Goal: Task Accomplishment & Management: Manage account settings

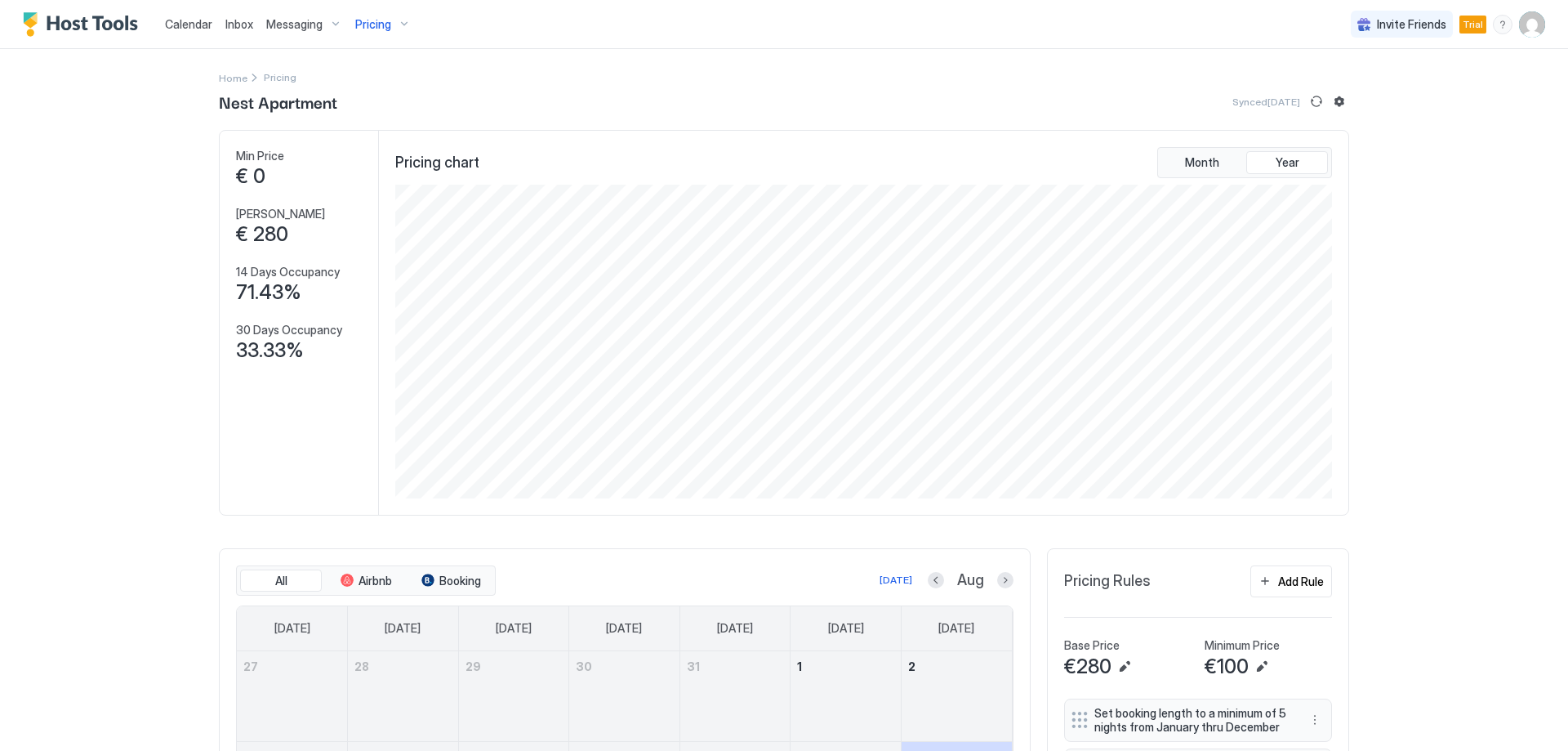
scroll to position [314, 940]
click at [1520, 26] on img "User profile" at bounding box center [1532, 24] width 26 height 26
click at [1416, 93] on div "Settings" at bounding box center [1428, 92] width 208 height 29
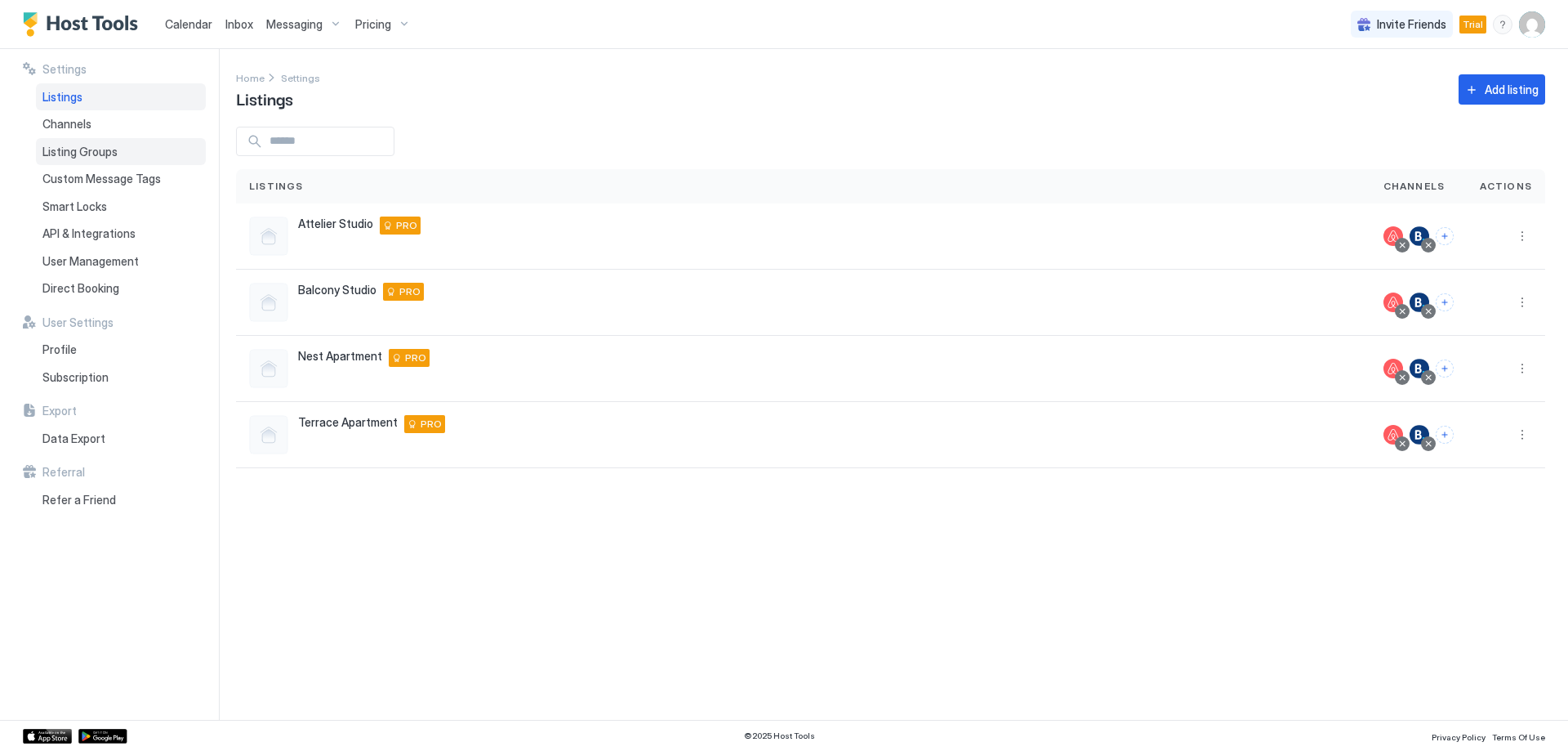
click at [169, 148] on div "Listing Groups" at bounding box center [121, 151] width 170 height 28
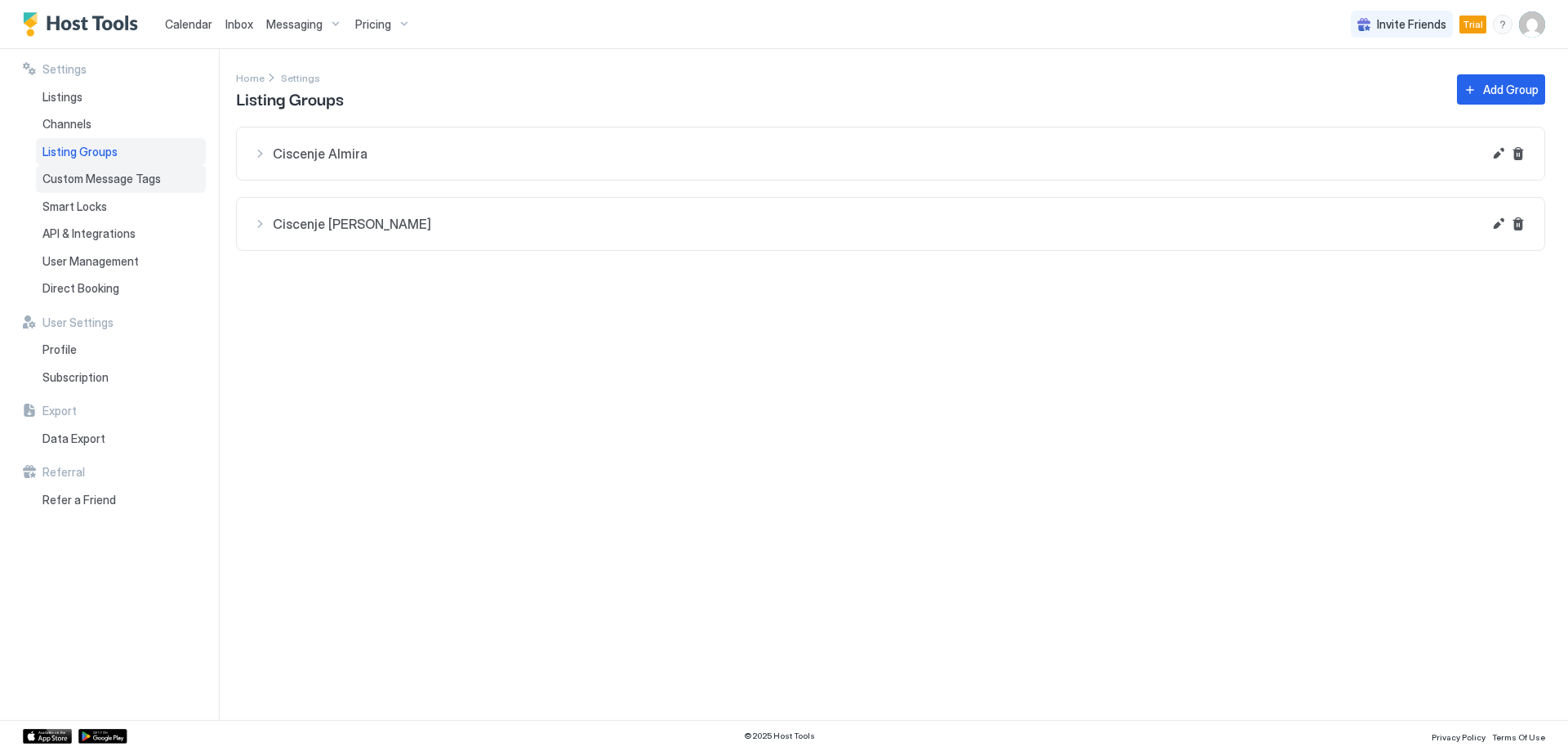
click at [169, 185] on div "Custom Message Tags" at bounding box center [121, 178] width 170 height 28
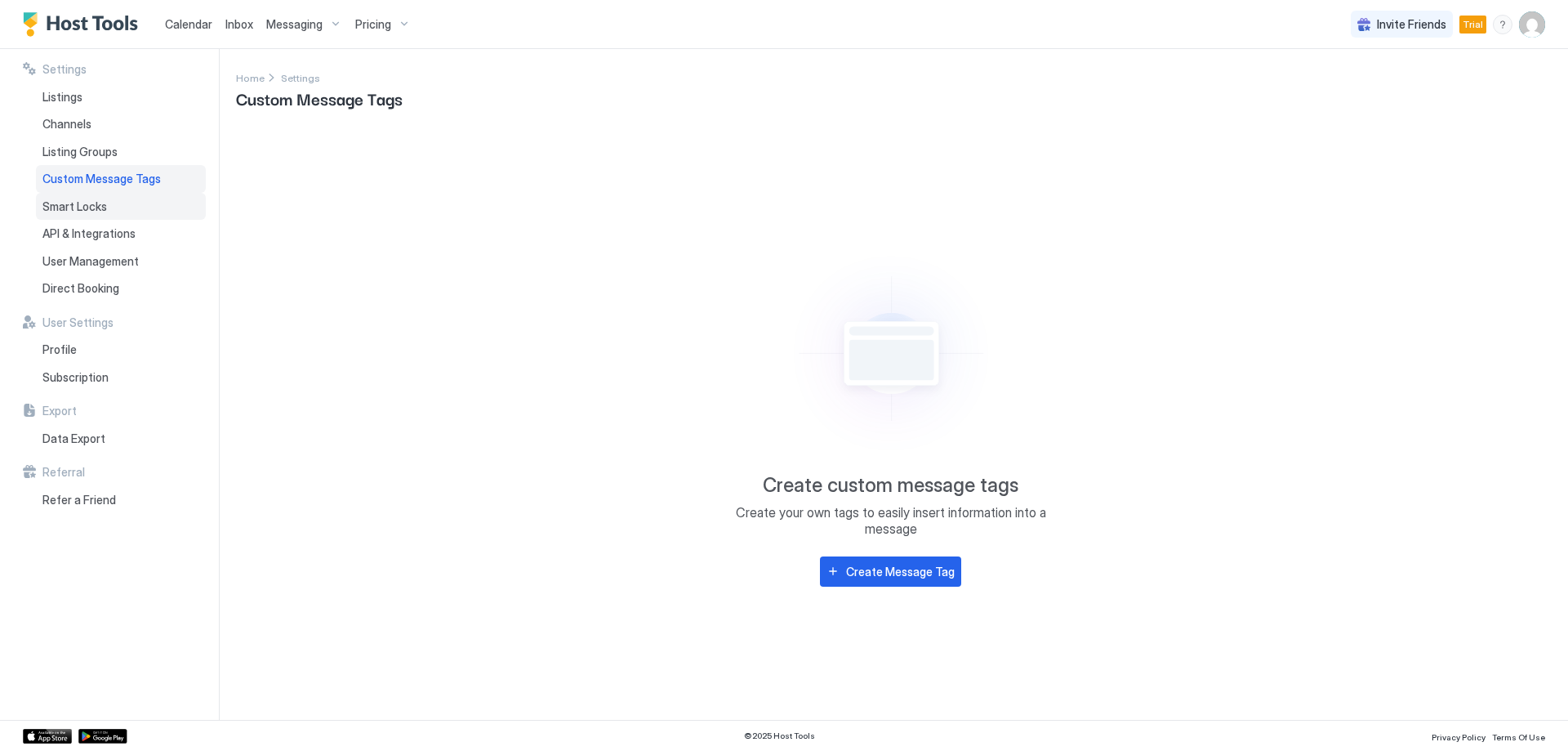
click at [171, 210] on div "Smart Locks" at bounding box center [121, 207] width 170 height 28
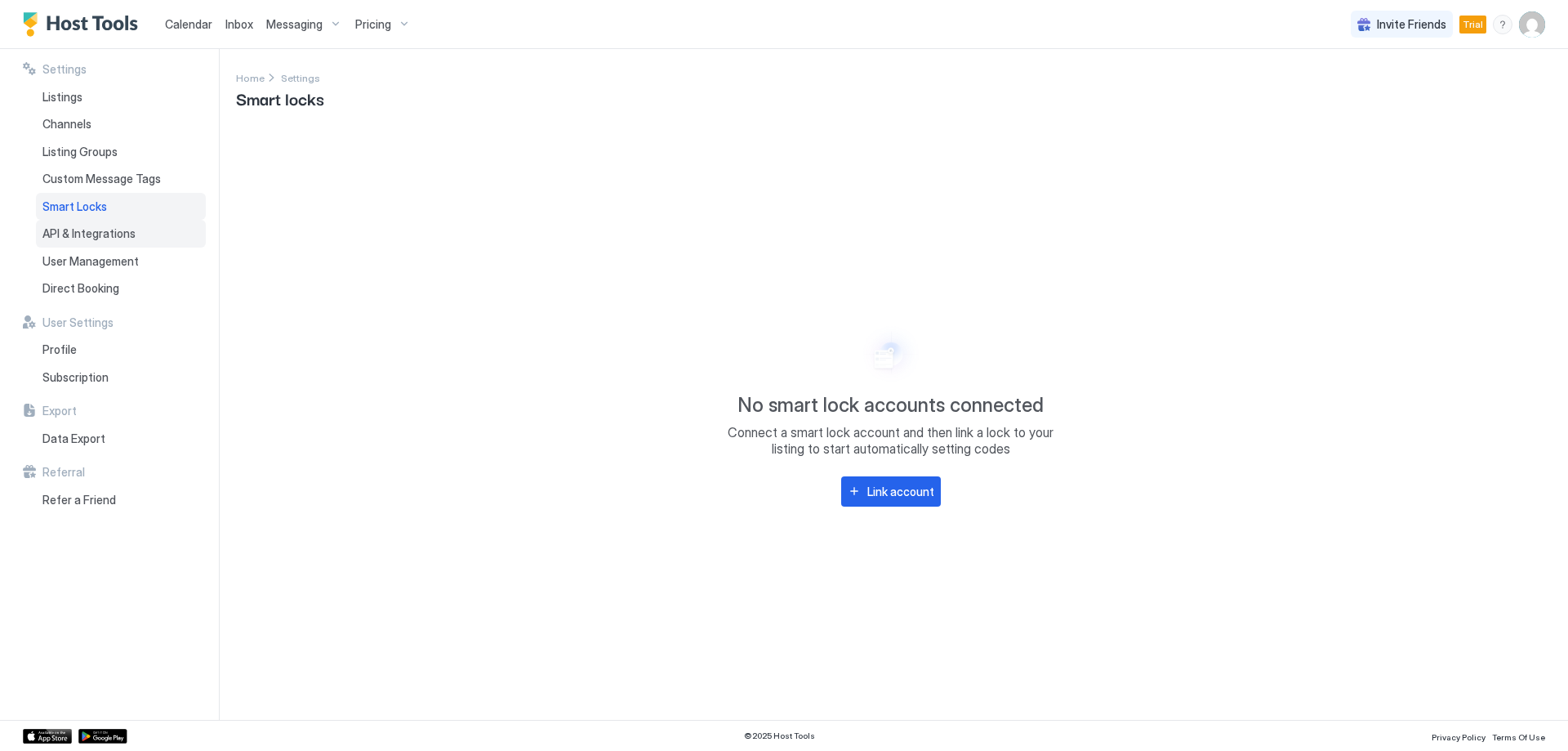
click at [133, 235] on div "API & Integrations" at bounding box center [121, 233] width 170 height 28
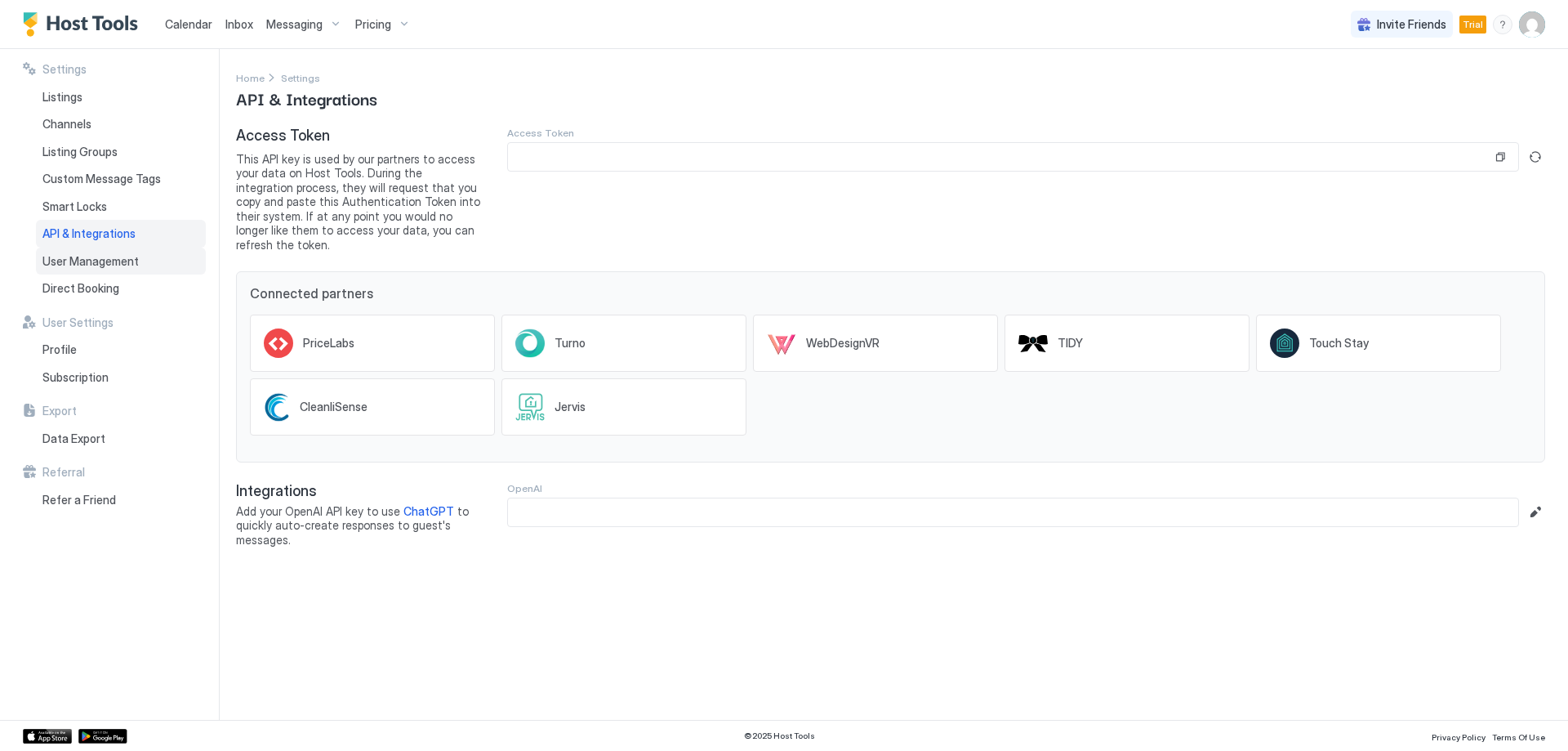
click at [125, 263] on span "User Management" at bounding box center [90, 261] width 97 height 14
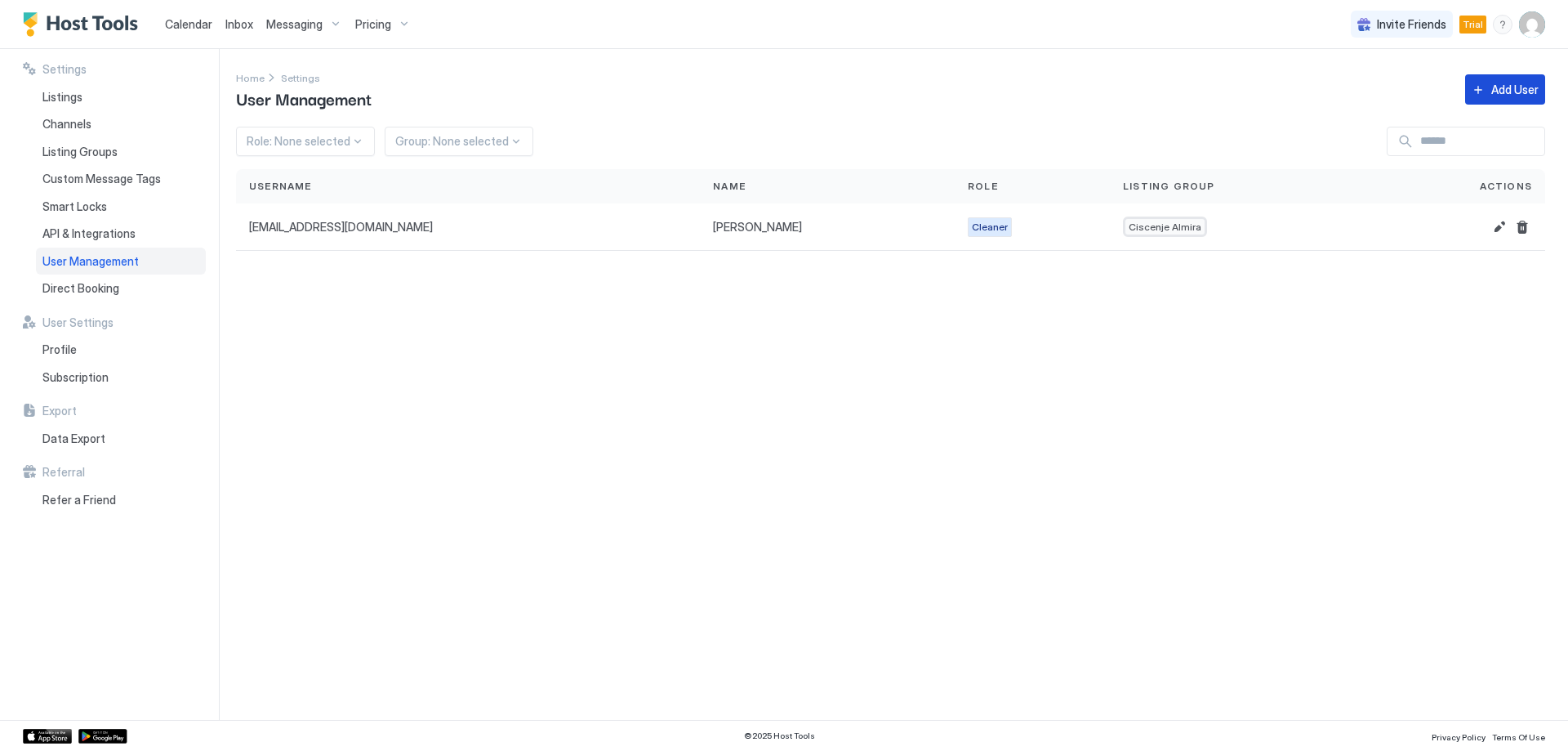
click at [1507, 83] on div "Add User" at bounding box center [1515, 90] width 48 height 17
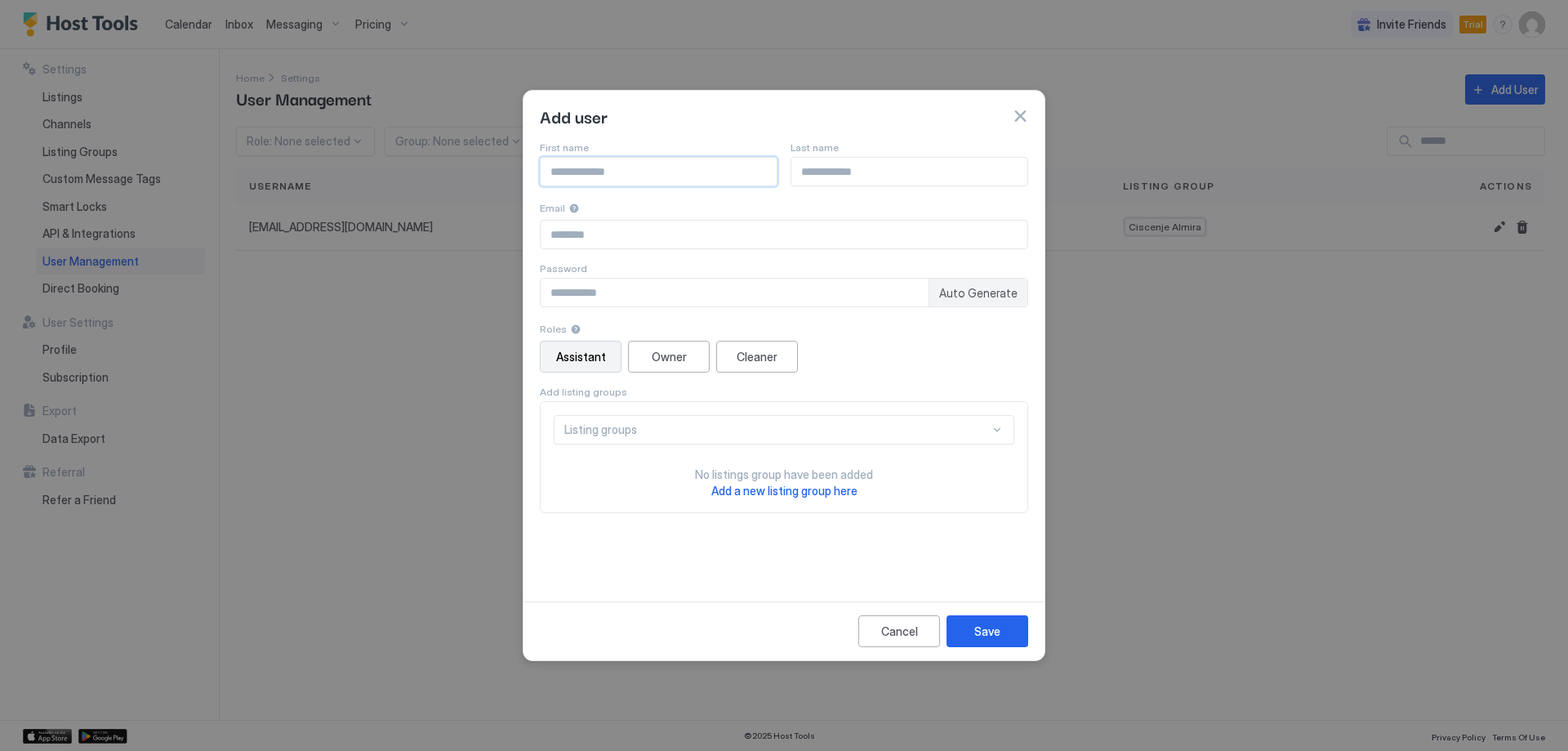
click at [607, 165] on input "Input Field" at bounding box center [658, 171] width 236 height 28
type input "******"
click at [836, 159] on input "Input Field" at bounding box center [909, 171] width 236 height 28
type input "*********"
click at [724, 242] on input "Input Field" at bounding box center [784, 234] width 487 height 28
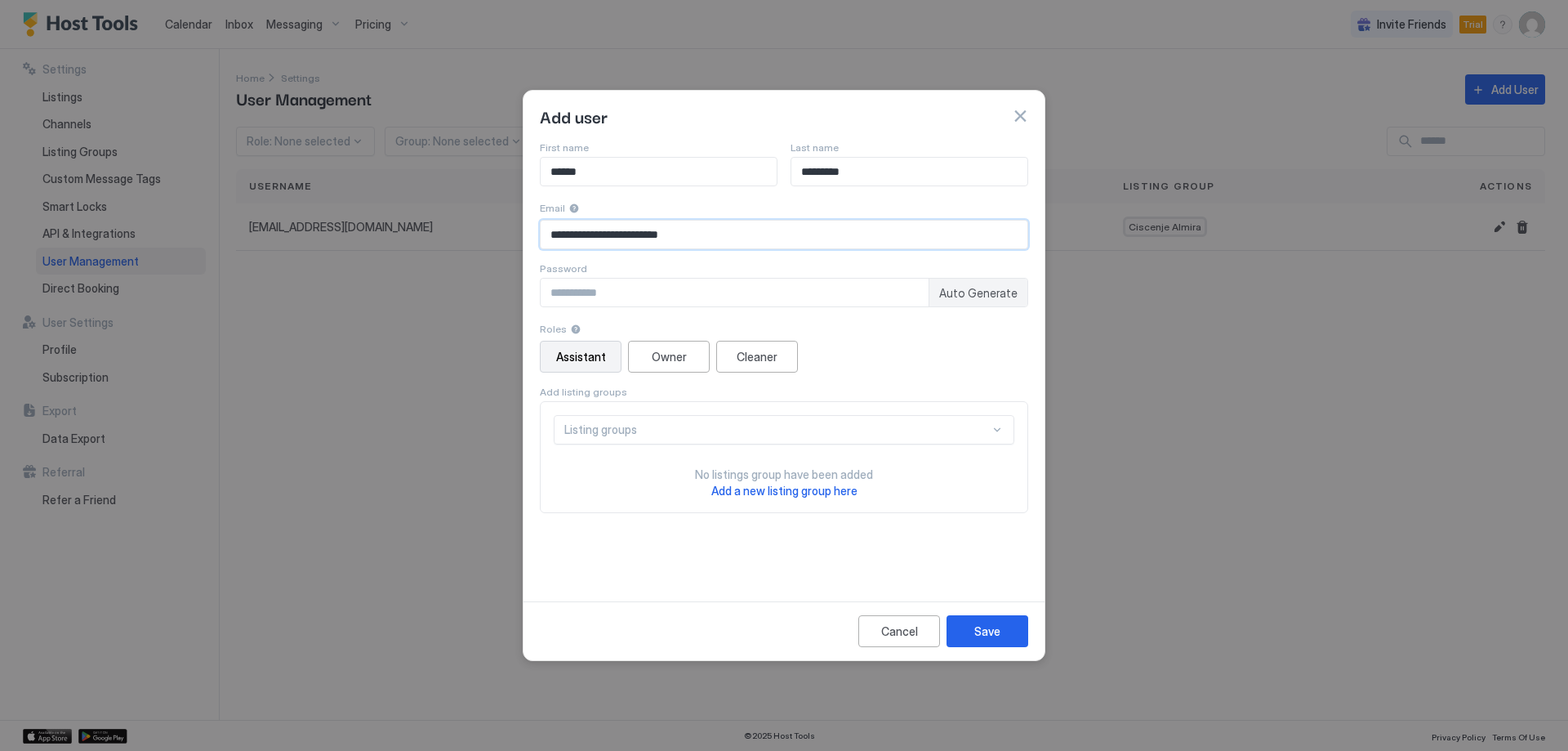
type input "**********"
click at [685, 283] on input "Input Field" at bounding box center [735, 292] width 388 height 28
click at [995, 292] on span "Auto Generate" at bounding box center [979, 293] width 78 height 14
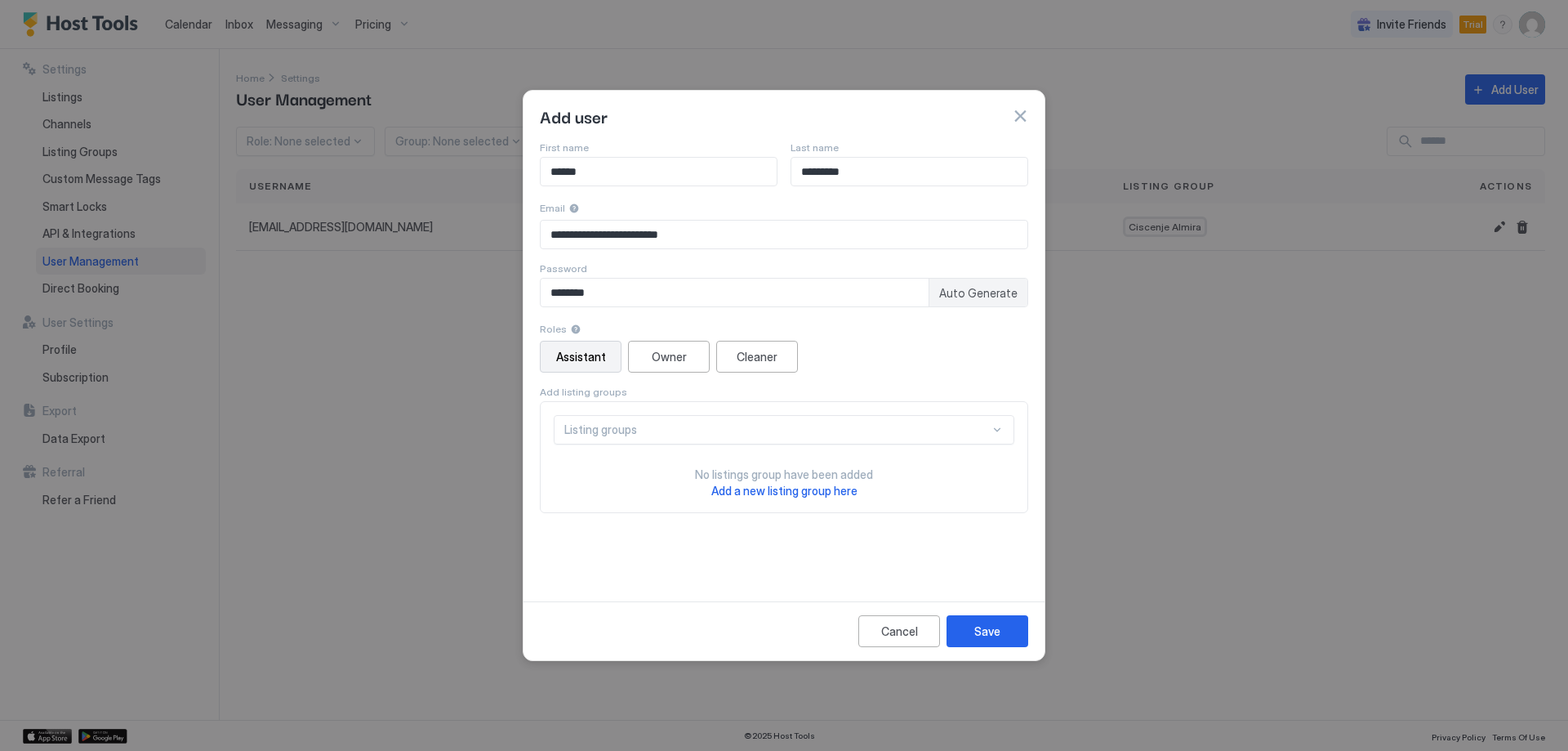
type input "********"
click at [623, 316] on div "**********" at bounding box center [784, 327] width 489 height 371
click at [681, 356] on div "Owner" at bounding box center [669, 357] width 35 height 17
click at [718, 447] on div "Listing groups No listings group have been added Add a new listing group here" at bounding box center [784, 457] width 461 height 84
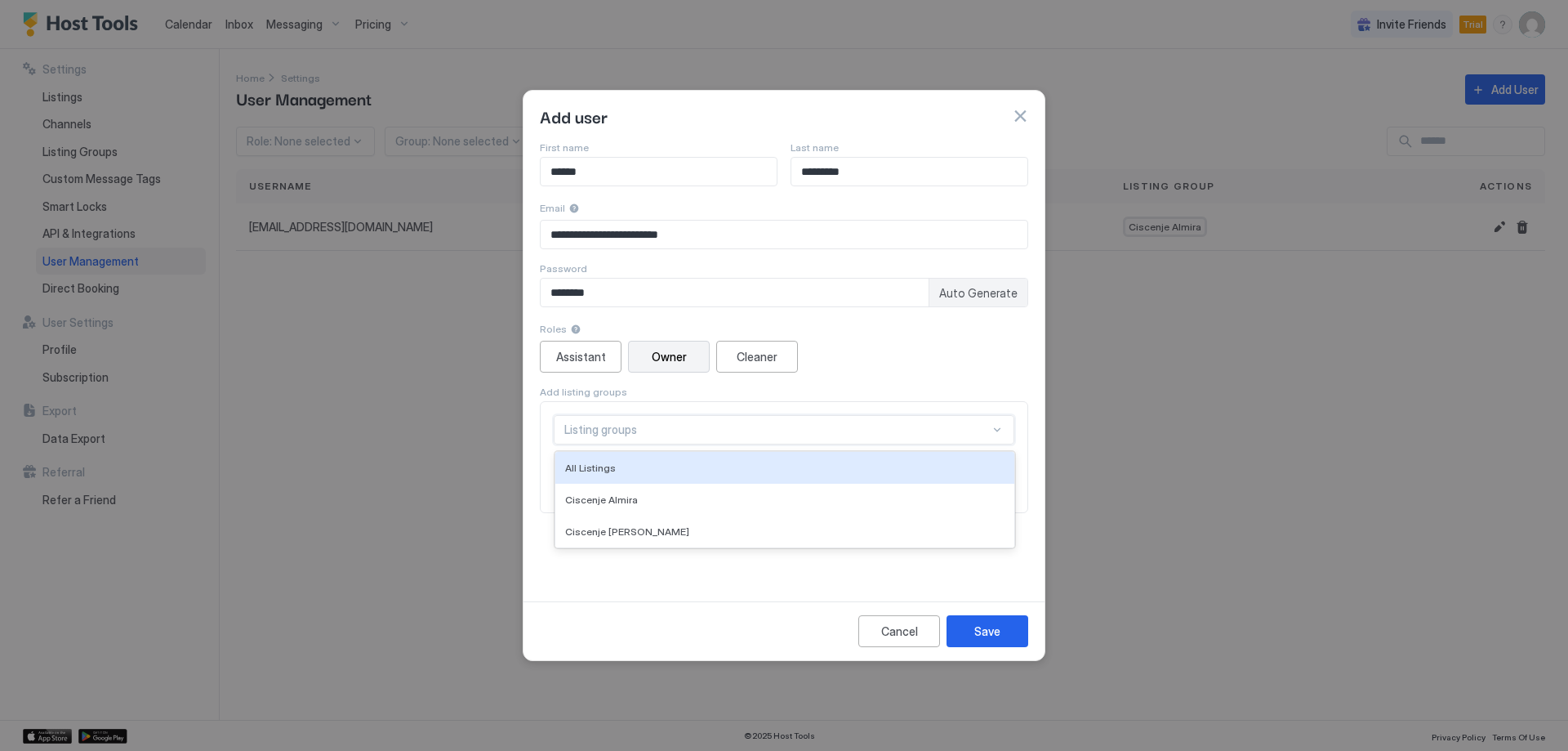
click at [721, 435] on div "Listing groups" at bounding box center [777, 429] width 426 height 14
click at [713, 474] on div "All Listings" at bounding box center [784, 467] width 439 height 12
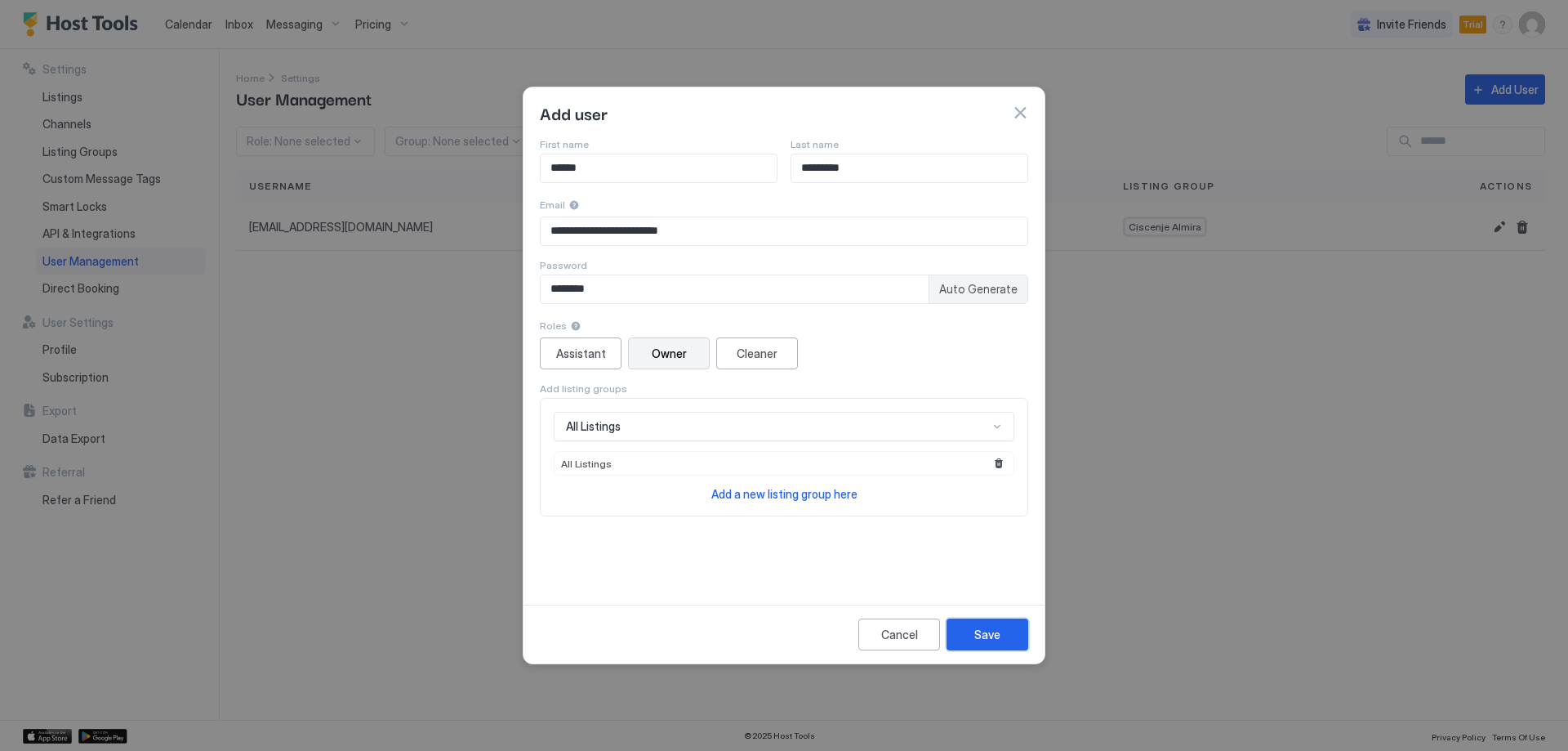
click at [969, 638] on button "Save" at bounding box center [987, 633] width 81 height 32
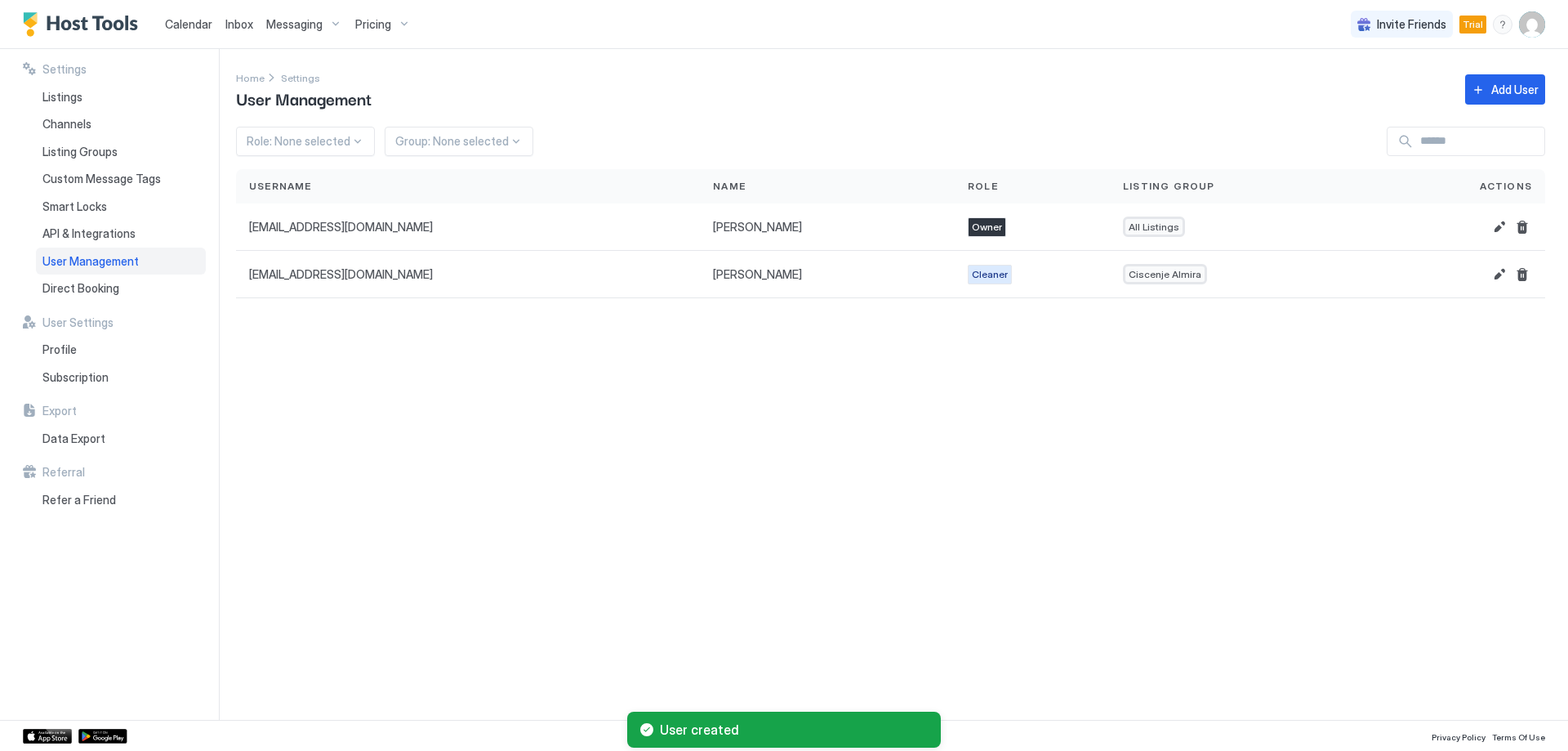
click at [981, 425] on div "Settings Home Settings User Management Add User Role: None selected Group: None…" at bounding box center [902, 384] width 1333 height 671
click at [381, 29] on span "Pricing" at bounding box center [373, 24] width 36 height 14
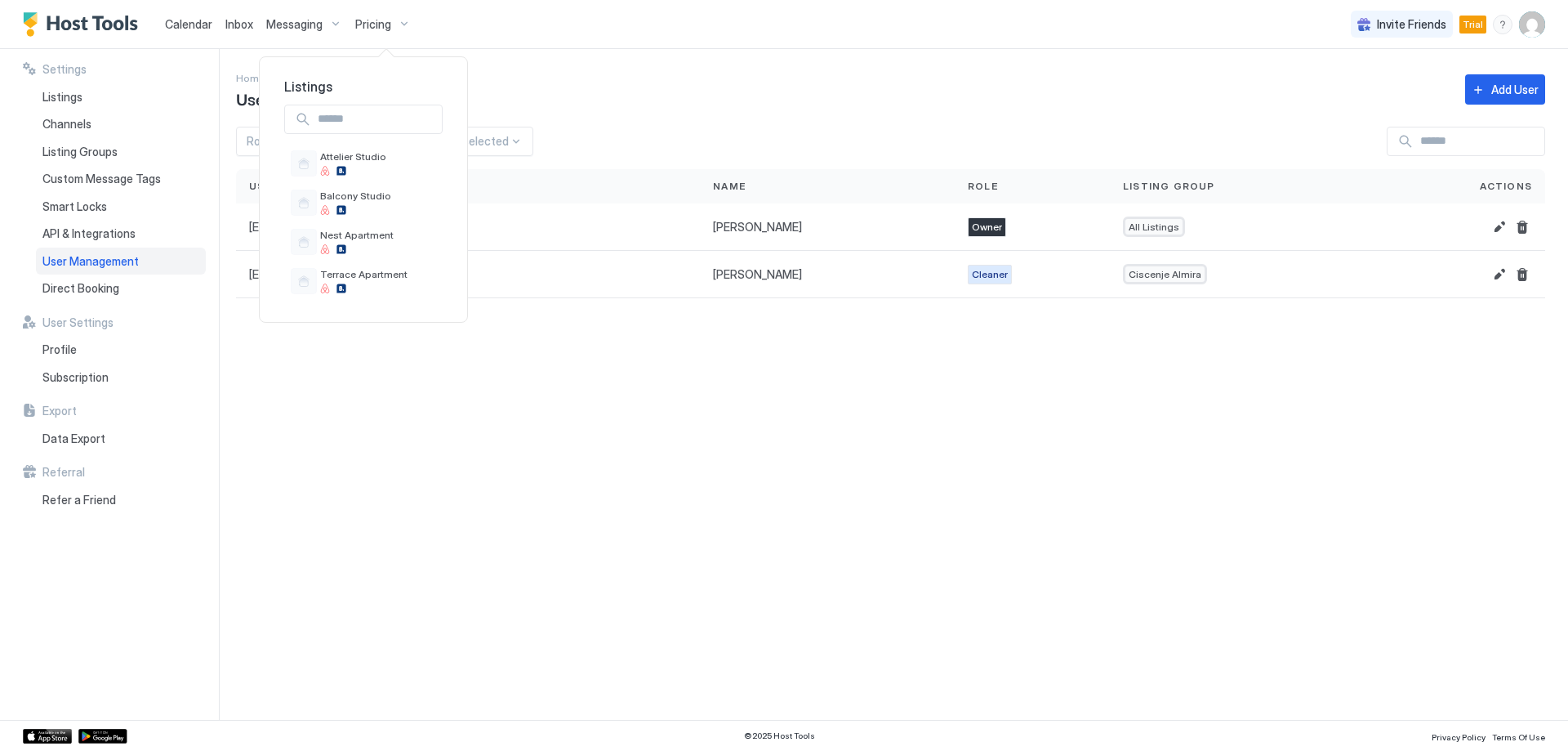
click at [381, 29] on div at bounding box center [784, 375] width 1568 height 751
